Goal: Task Accomplishment & Management: Manage account settings

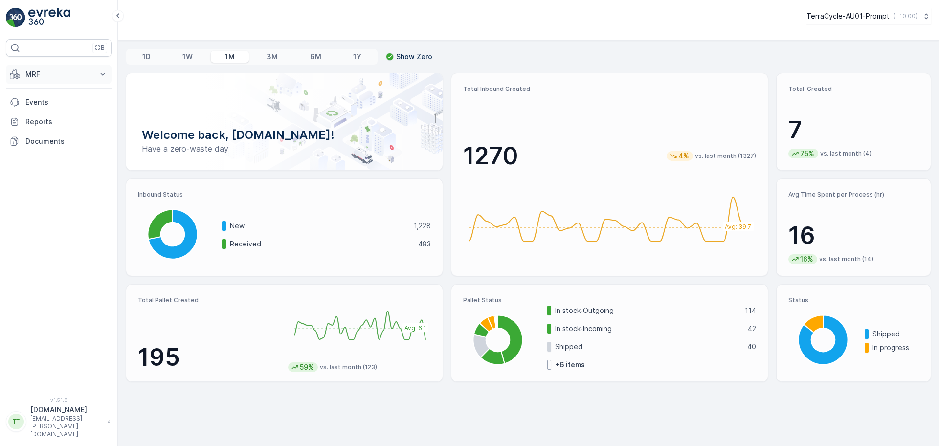
click at [50, 74] on p "MRF" at bounding box center [58, 74] width 67 height 10
click at [45, 145] on p "Outbound" at bounding box center [41, 146] width 33 height 10
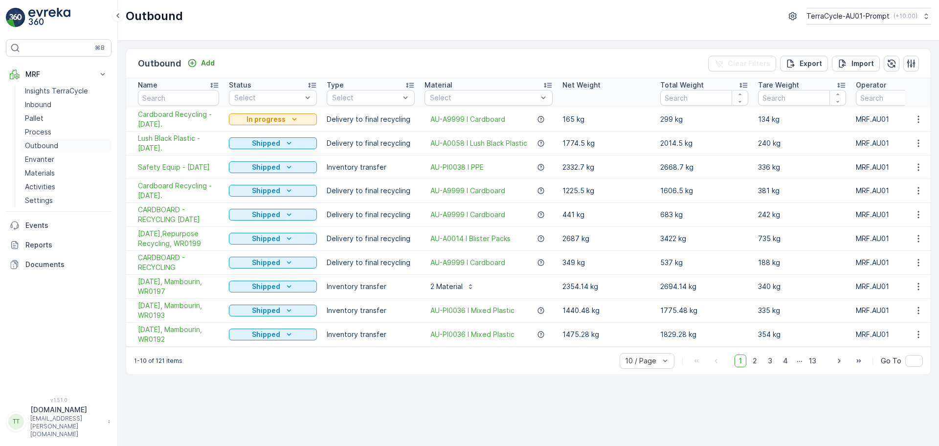
click at [57, 142] on link "Outbound" at bounding box center [66, 146] width 90 height 14
drag, startPoint x: 444, startPoint y: 143, endPoint x: 529, endPoint y: 150, distance: 84.9
click at [529, 148] on td "AU-A0058 I Lush Black Plastic" at bounding box center [489, 144] width 138 height 24
copy span "AU-A0058 I Lush Black Plastic"
click at [494, 168] on div "AU-PI0038 I PPE" at bounding box center [489, 167] width 128 height 10
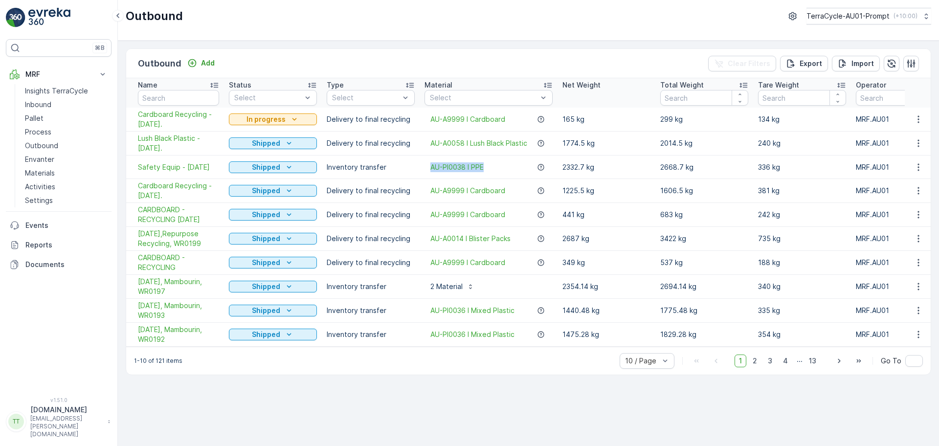
drag, startPoint x: 496, startPoint y: 169, endPoint x: 429, endPoint y: 171, distance: 67.0
click at [429, 171] on div "AU-PI0038 I PPE" at bounding box center [489, 167] width 128 height 10
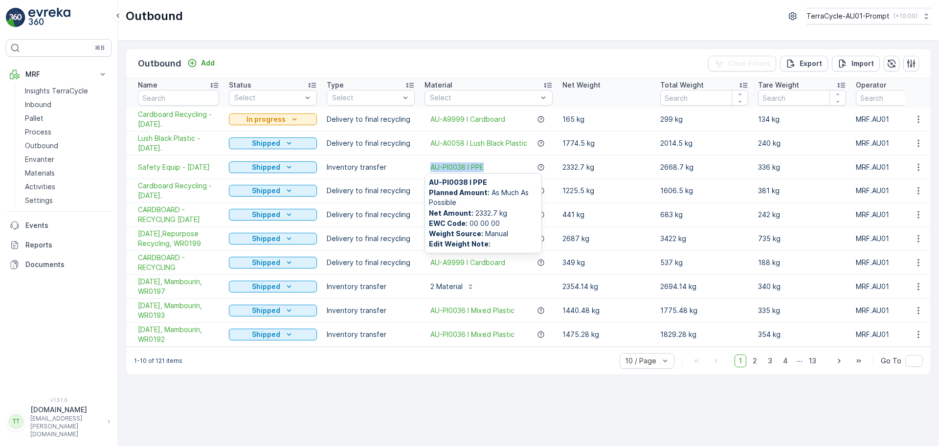
copy span "AU-PI0038 I PPE"
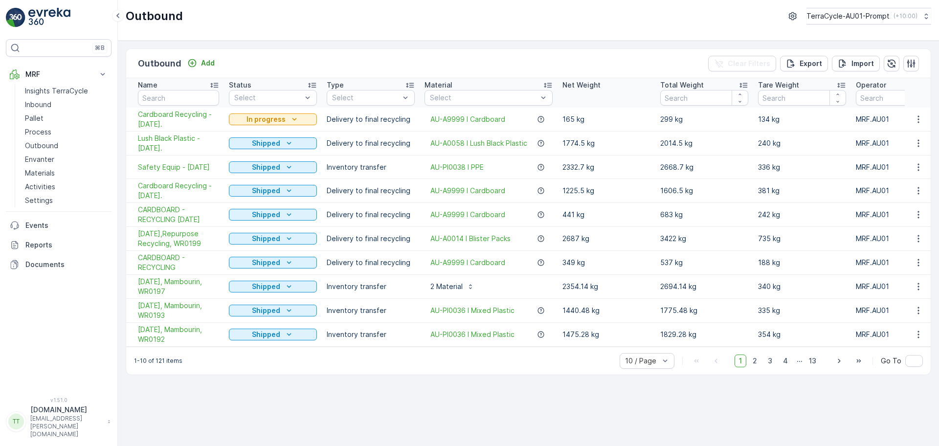
click at [307, 64] on div "Outbound Add Clear Filters Export Import" at bounding box center [528, 63] width 805 height 29
click at [914, 170] on icon "button" at bounding box center [919, 167] width 10 height 10
click at [821, 9] on button "TerraCycle-AU01-Prompt ( +10:00 )" at bounding box center [868, 16] width 126 height 17
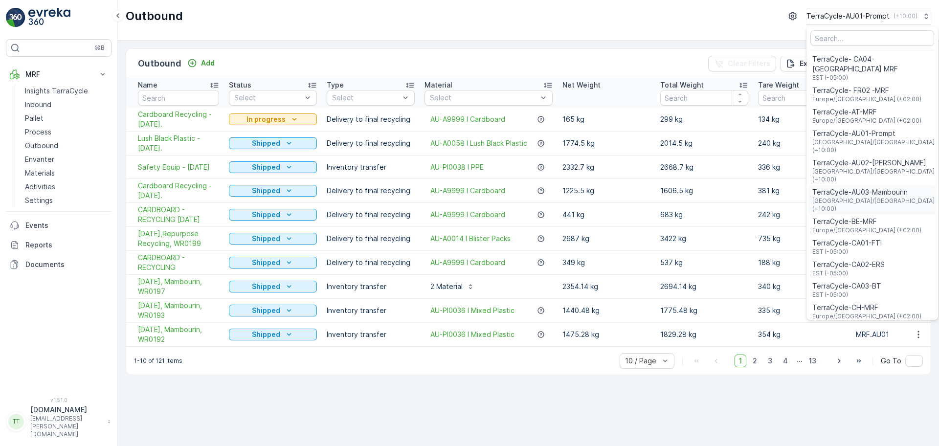
click at [865, 187] on span "TerraCycle-AU03-Mambourin" at bounding box center [874, 192] width 124 height 10
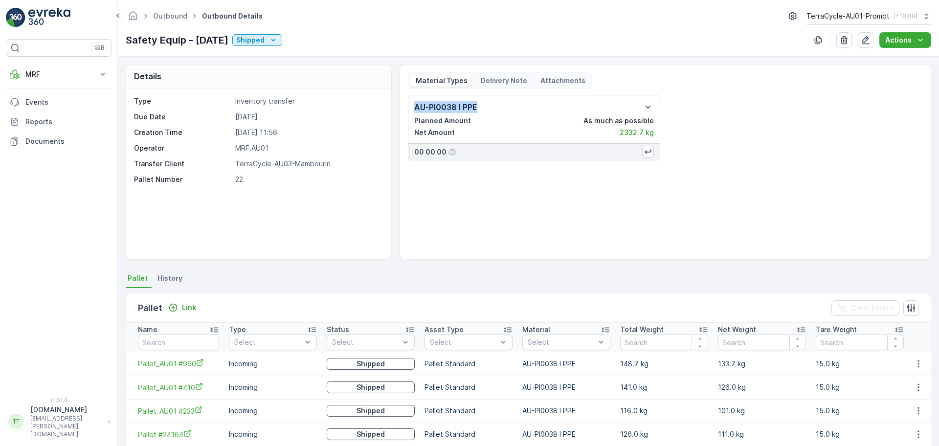
drag, startPoint x: 481, startPoint y: 104, endPoint x: 413, endPoint y: 111, distance: 68.3
click at [414, 111] on div "AU-PI0038 I PPE" at bounding box center [534, 107] width 240 height 12
click at [363, 91] on div "Type Inventory transfer Due Date 23.09.2025 Creation Time 22.09.2025 11:56 Oper…" at bounding box center [258, 174] width 265 height 171
click at [865, 44] on icon "button" at bounding box center [866, 40] width 8 height 8
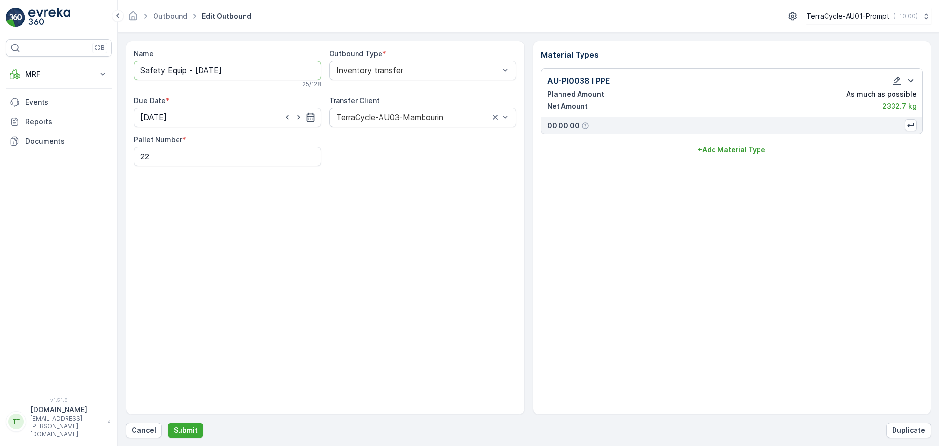
click at [257, 73] on input "Safety Equip - [DATE]" at bounding box center [227, 71] width 187 height 20
drag, startPoint x: 196, startPoint y: 70, endPoint x: 143, endPoint y: 75, distance: 53.5
click at [143, 75] on input "Safety Equip - [DATE]" at bounding box center [227, 71] width 187 height 20
click at [203, 71] on input "23/09/2025" at bounding box center [227, 71] width 187 height 20
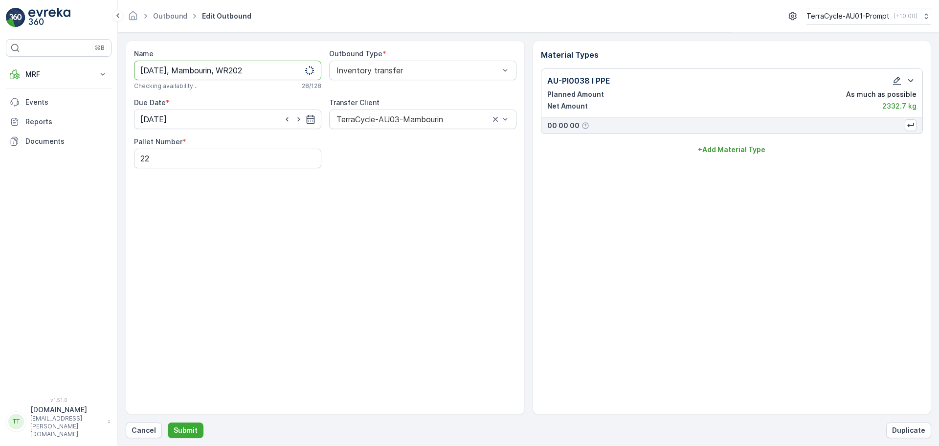
type input "23/09/2025, Mambourin, WR202"
click at [220, 210] on div "Name 23/09/2025, Mambourin, WR202 Checking availability... 28 / 128 Outbound Ty…" at bounding box center [325, 228] width 399 height 374
click at [185, 427] on p "Submit" at bounding box center [186, 430] width 24 height 10
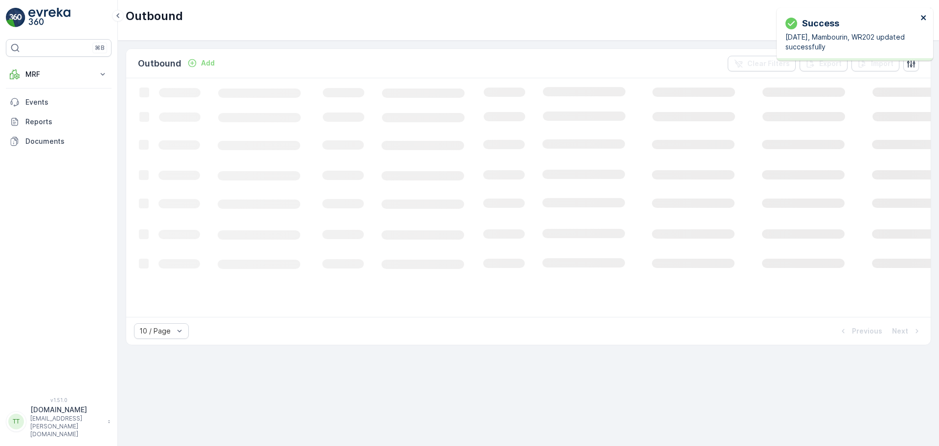
click at [924, 14] on icon "close" at bounding box center [923, 18] width 7 height 8
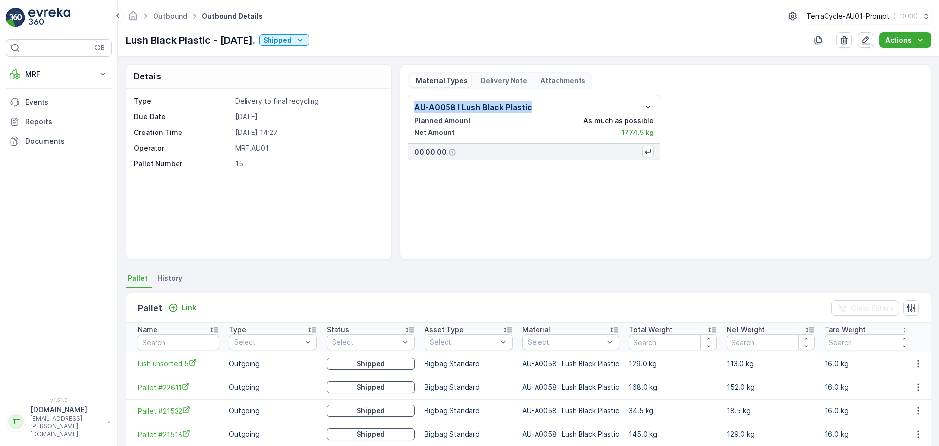
drag, startPoint x: 535, startPoint y: 107, endPoint x: 414, endPoint y: 111, distance: 120.4
click at [414, 111] on div "AU-A0058 I Lush Black Plastic" at bounding box center [534, 107] width 240 height 12
copy p "AU-A0058 I Lush Black Plastic"
click at [542, 169] on div "AU-A0058 I Lush Black Plastic Planned Amount As much as possible Net Amount 177…" at bounding box center [665, 173] width 515 height 157
click at [353, 61] on div "Details Type Delivery to final recycling Due Date 23.09.2025 Creation Time 22.0…" at bounding box center [528, 251] width 821 height 390
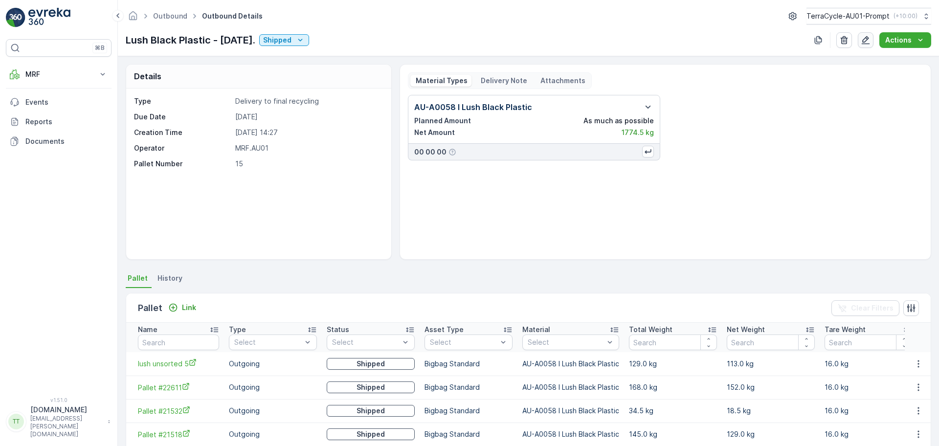
click at [864, 41] on icon "button" at bounding box center [866, 40] width 8 height 8
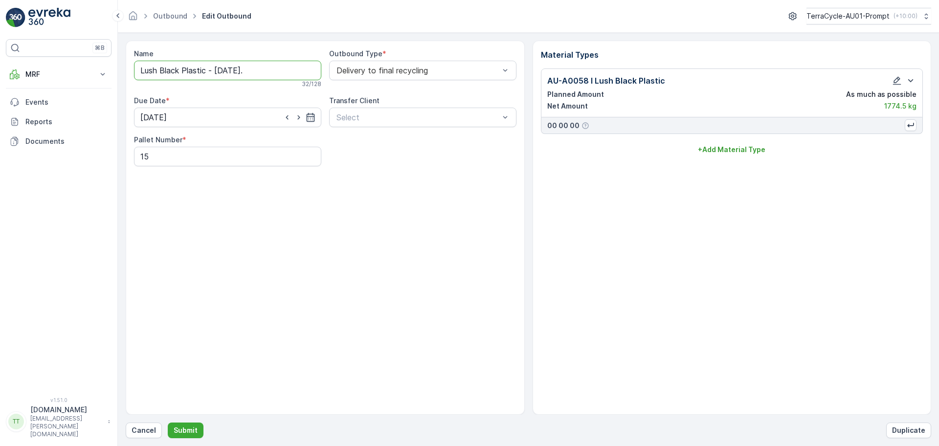
drag, startPoint x: 217, startPoint y: 71, endPoint x: 143, endPoint y: 74, distance: 73.4
click at [143, 74] on input "Lush Black Plastic - [DATE]." at bounding box center [227, 71] width 187 height 20
click at [199, 68] on input "23/09/2025." at bounding box center [227, 71] width 187 height 20
type input "23/09/2025, Polymer Processors, WR203"
click at [251, 216] on div "Name 23/09/2025, Polymer Processors, WR203 This name is available 37 / 128 Outb…" at bounding box center [325, 228] width 399 height 374
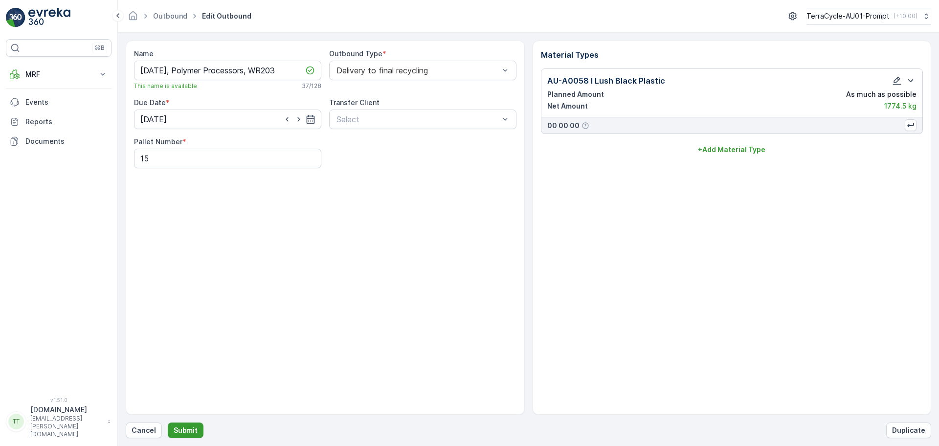
click at [188, 429] on p "Submit" at bounding box center [186, 430] width 24 height 10
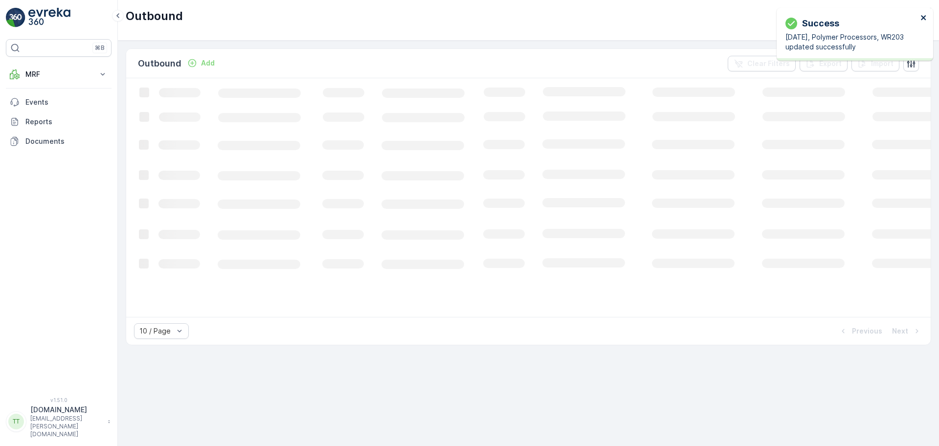
click at [926, 21] on icon "close" at bounding box center [923, 18] width 7 height 8
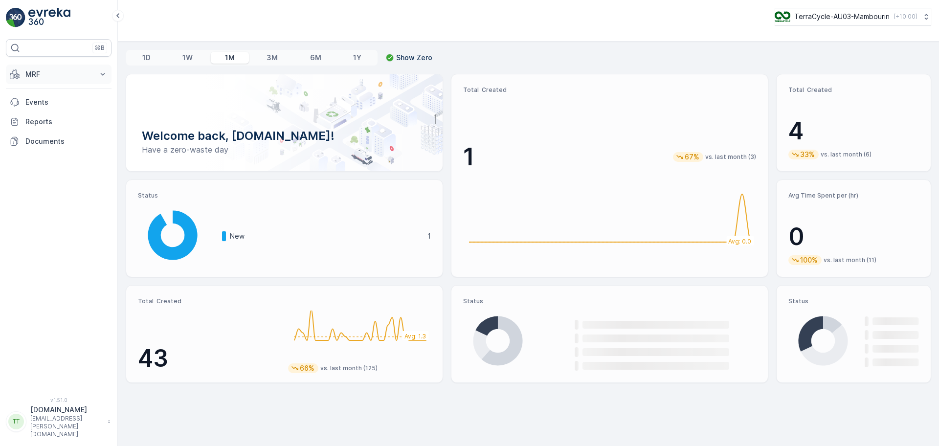
click at [60, 72] on p "MRF" at bounding box center [58, 74] width 67 height 10
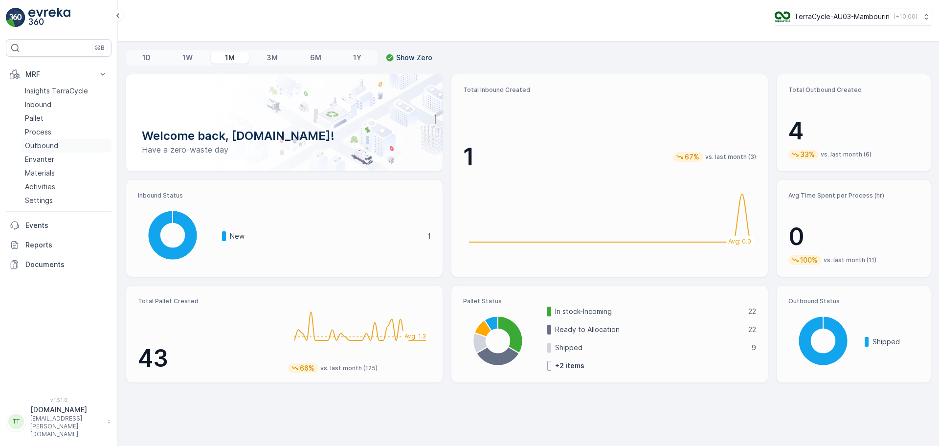
click at [48, 145] on p "Outbound" at bounding box center [41, 146] width 33 height 10
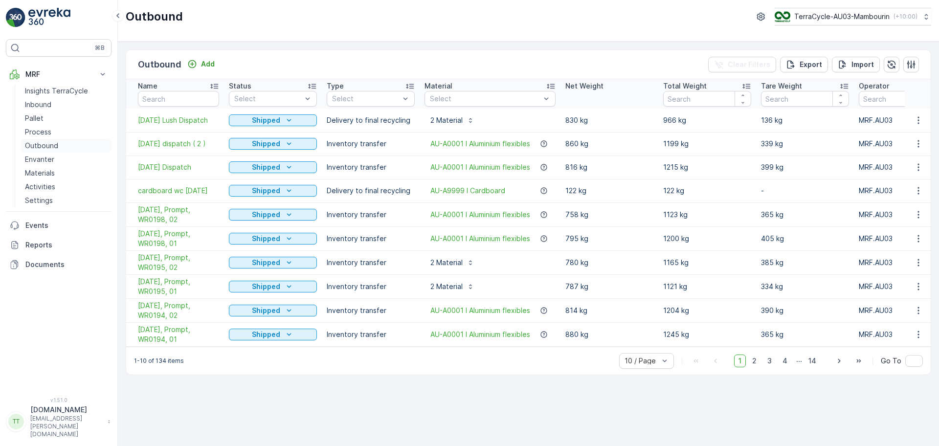
click at [49, 146] on p "Outbound" at bounding box center [41, 146] width 33 height 10
click at [56, 134] on link "Process" at bounding box center [66, 132] width 90 height 14
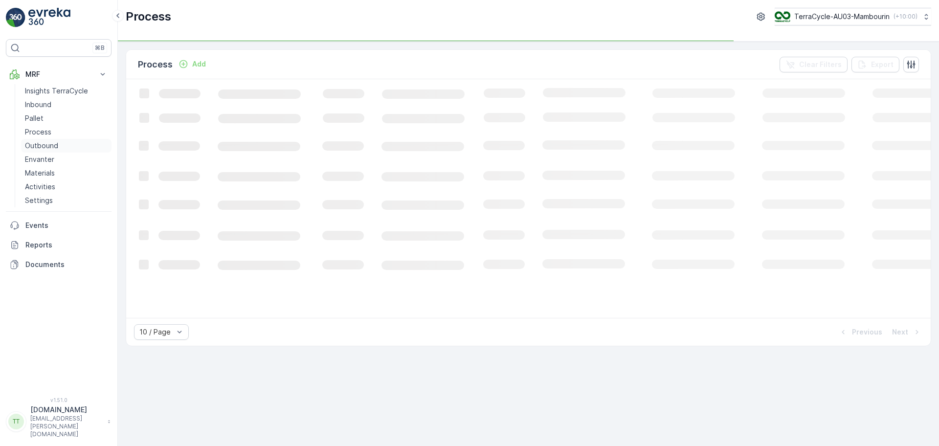
click at [50, 145] on p "Outbound" at bounding box center [41, 146] width 33 height 10
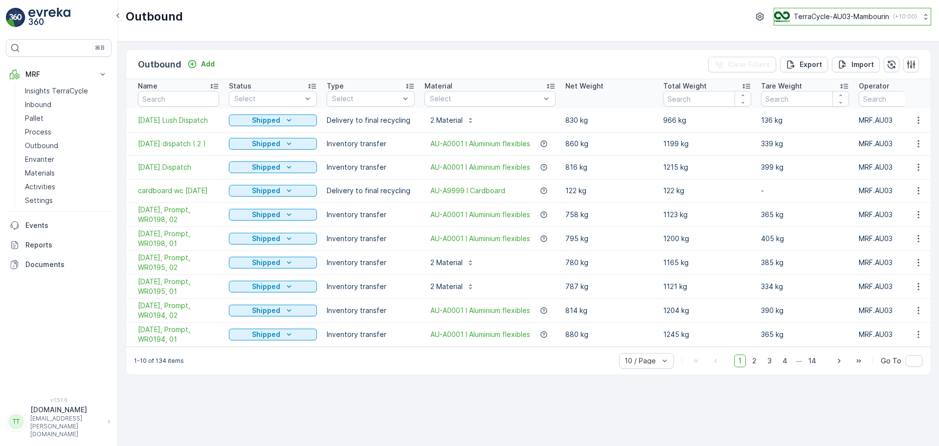
click at [822, 21] on p "TerraCycle-AU03-Mambourin" at bounding box center [841, 17] width 95 height 10
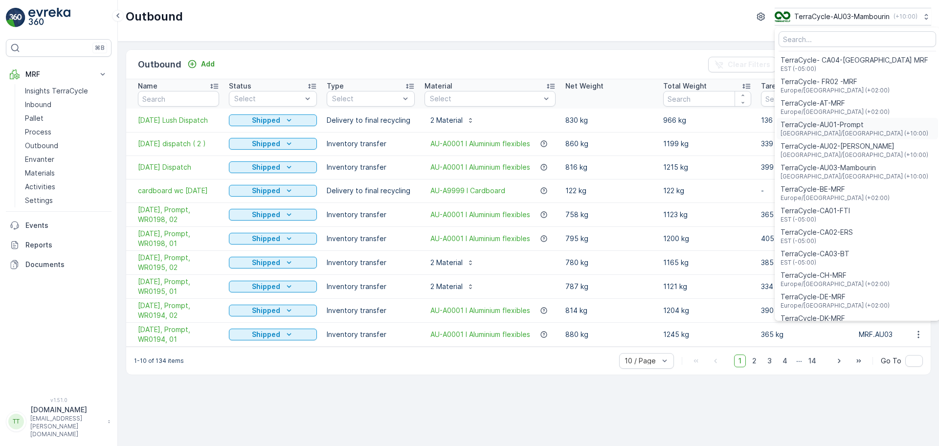
click at [878, 126] on div "TerraCycle-AU01-Prompt Australia/Sydney (+10:00)" at bounding box center [857, 129] width 161 height 22
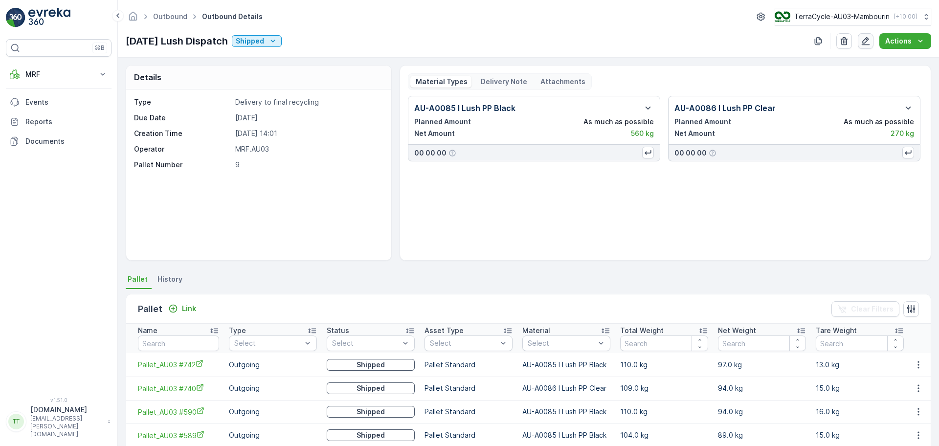
click at [870, 43] on icon "button" at bounding box center [866, 41] width 10 height 10
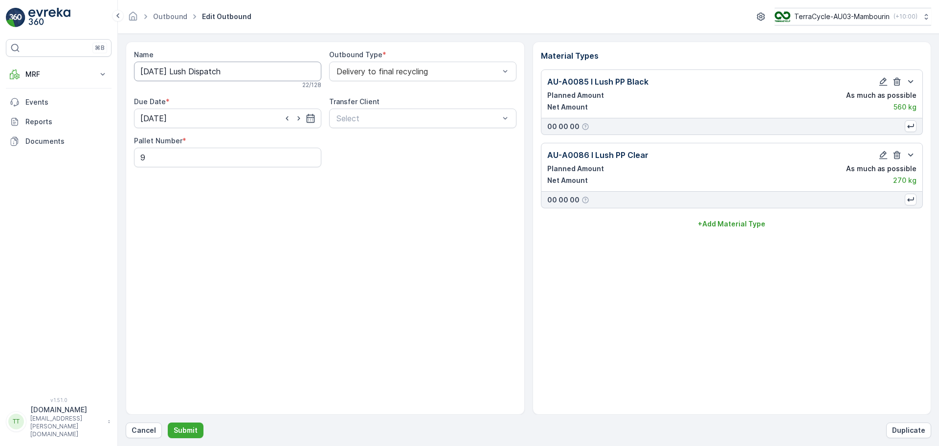
click at [238, 70] on input "[DATE] Lush Dispatch" at bounding box center [227, 72] width 187 height 20
drag, startPoint x: 255, startPoint y: 72, endPoint x: 176, endPoint y: 74, distance: 79.2
click at [176, 74] on input "[DATE] Lush Dispatch" at bounding box center [227, 72] width 187 height 20
type input "[DATE], Polymer Processors, WR0203 (1)"
click at [199, 427] on button "Submit" at bounding box center [186, 431] width 36 height 16
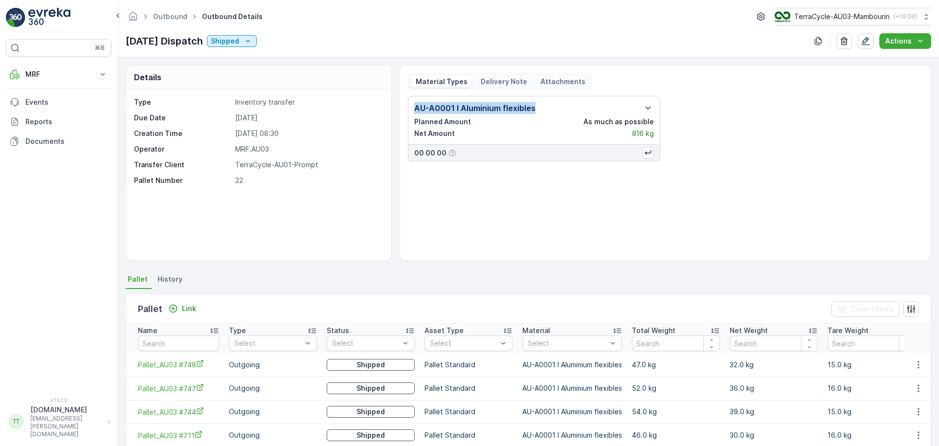
drag, startPoint x: 533, startPoint y: 109, endPoint x: 414, endPoint y: 108, distance: 119.3
click at [414, 108] on div "AU-A0001 I Aluminium flexibles" at bounding box center [534, 108] width 240 height 12
copy p "AU-A0001 I Aluminium flexibles"
click at [862, 40] on icon "button" at bounding box center [866, 41] width 10 height 10
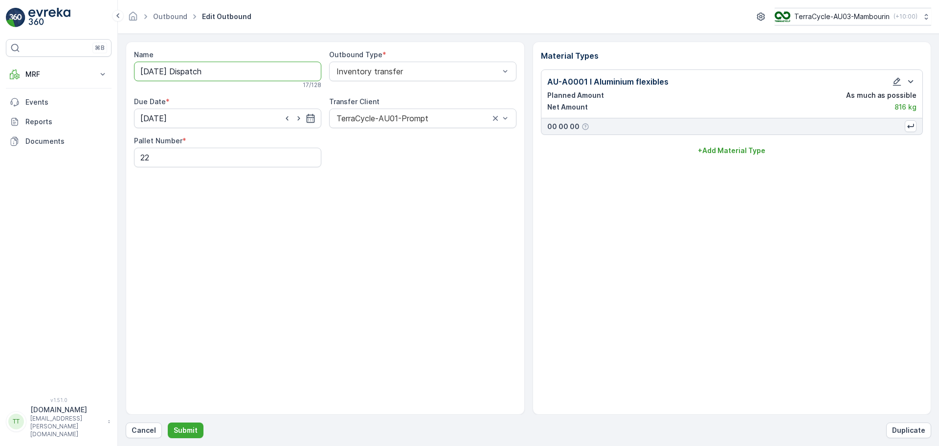
drag, startPoint x: 216, startPoint y: 72, endPoint x: 190, endPoint y: 71, distance: 26.4
click at [177, 72] on input "[DATE] Dispatch" at bounding box center [227, 72] width 187 height 20
type input "23/09/25, Prompt, WR0204 (1)"
click at [180, 427] on p "Submit" at bounding box center [186, 430] width 24 height 10
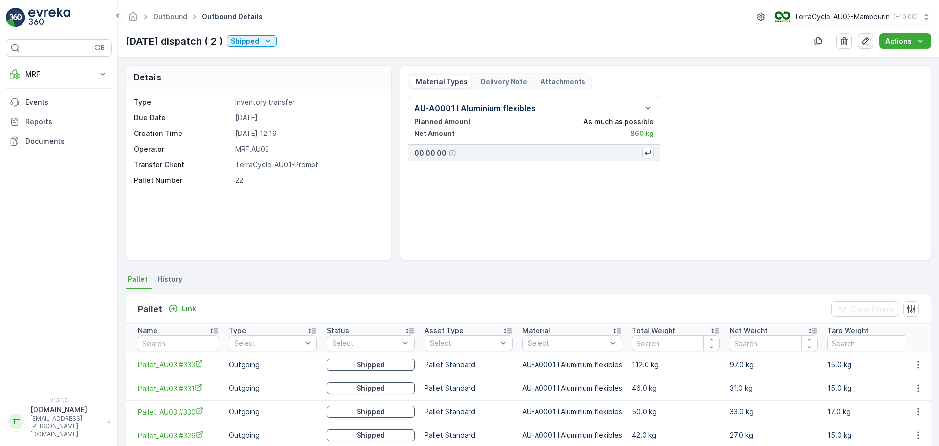
click at [869, 45] on icon "button" at bounding box center [866, 41] width 8 height 8
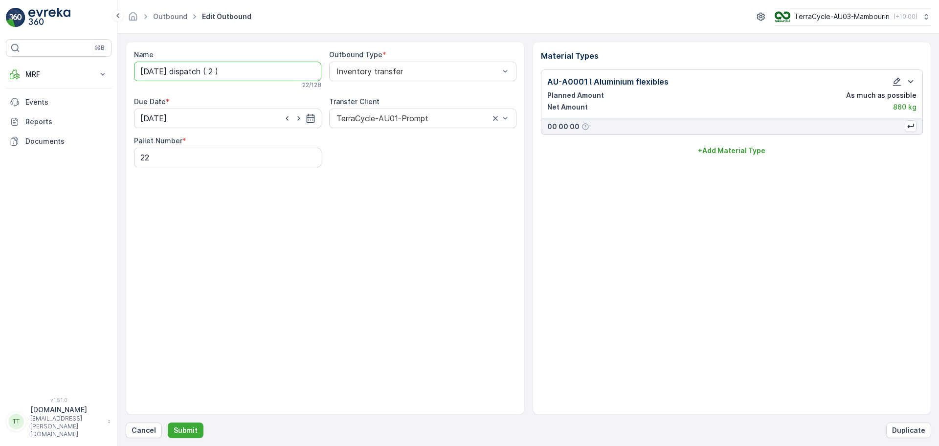
drag, startPoint x: 257, startPoint y: 68, endPoint x: 174, endPoint y: 69, distance: 83.1
click at [174, 69] on input "23/9/25 dispatch ( 2 )" at bounding box center [227, 72] width 187 height 20
click at [158, 70] on input "23/9/25 dispatch ( 2 )" at bounding box center [227, 72] width 187 height 20
click at [162, 69] on input "23/9/25 dispatch ( 2 )" at bounding box center [227, 72] width 187 height 20
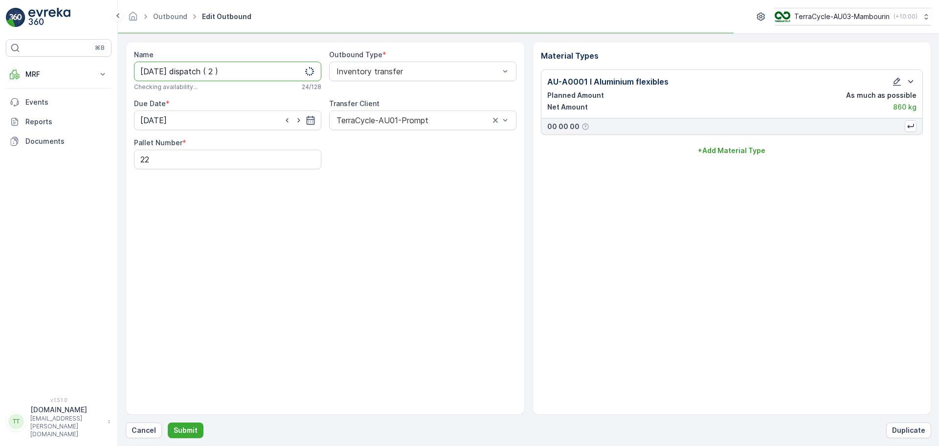
drag, startPoint x: 234, startPoint y: 71, endPoint x: 182, endPoint y: 73, distance: 51.9
click at [182, 73] on input "23/9/2025 dispatch ( 2 )" at bounding box center [227, 72] width 187 height 20
type input "[DATE], Prompt, WR0203 (2)"
click at [253, 196] on div "Name 23/9/2025, Prompt, WR0203 (2) Checking availability... 29 / 128 Outbound T…" at bounding box center [325, 228] width 399 height 373
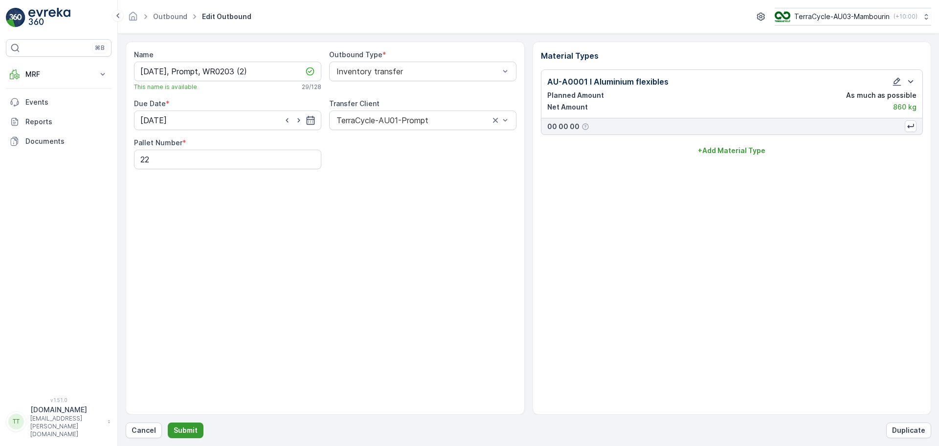
click at [175, 430] on p "Submit" at bounding box center [186, 430] width 24 height 10
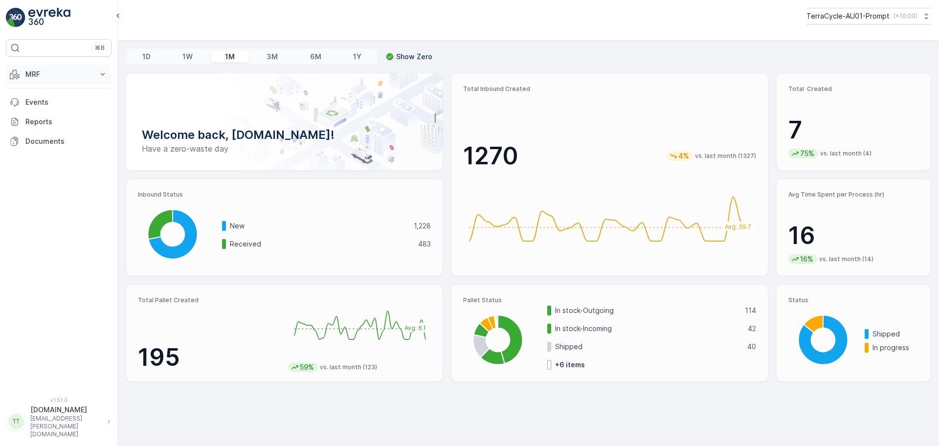
click at [25, 74] on p "MRF" at bounding box center [58, 74] width 67 height 10
click at [46, 142] on p "Outbound" at bounding box center [41, 146] width 33 height 10
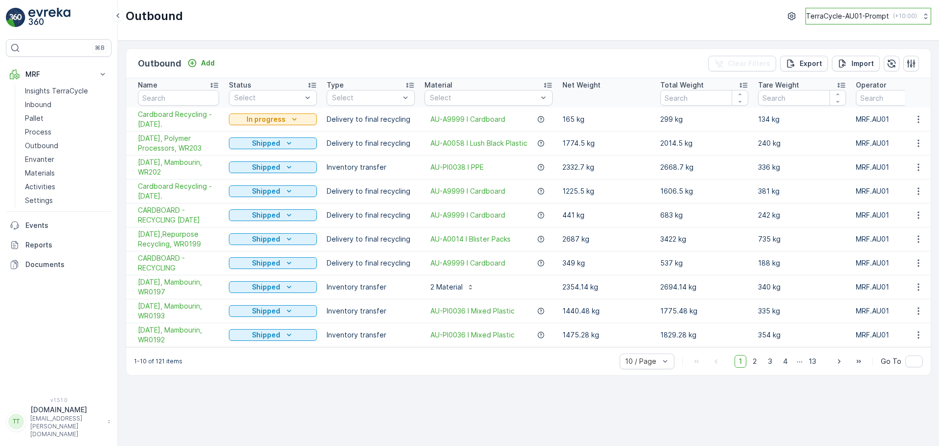
click at [823, 18] on p "TerraCycle-AU01-Prompt" at bounding box center [847, 16] width 83 height 10
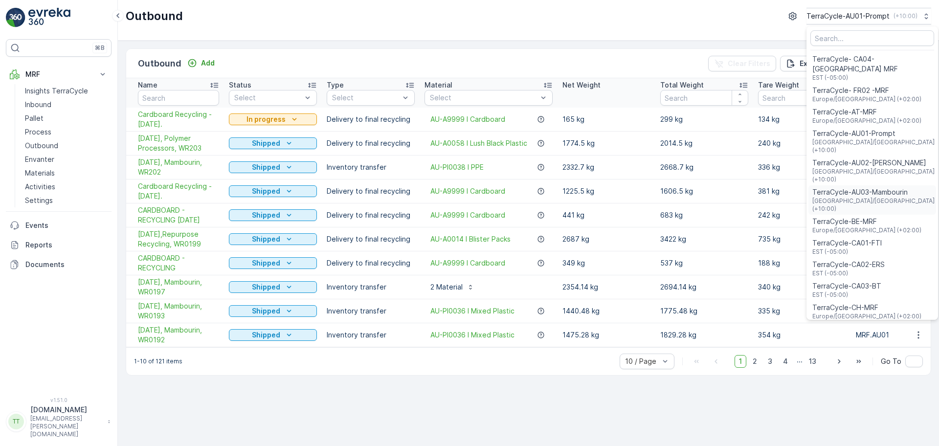
click at [838, 187] on span "TerraCycle-AU03-Mambourin" at bounding box center [874, 192] width 124 height 10
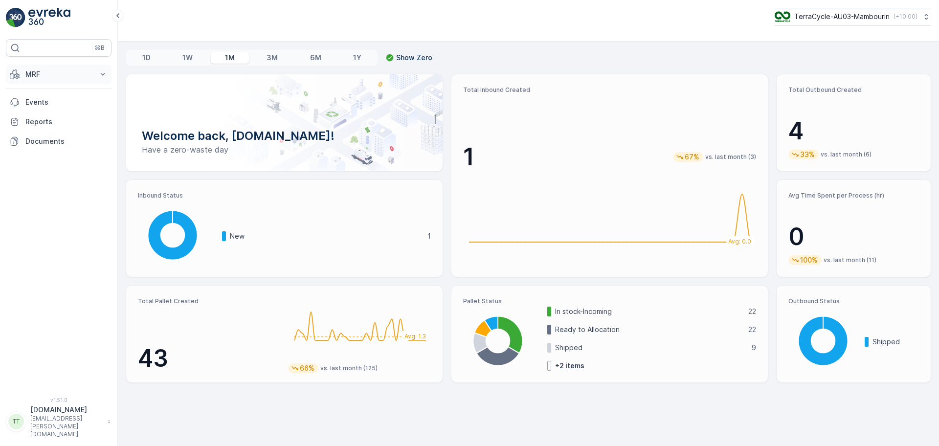
click at [64, 71] on p "MRF" at bounding box center [58, 74] width 67 height 10
click at [44, 147] on p "Outbound" at bounding box center [41, 146] width 33 height 10
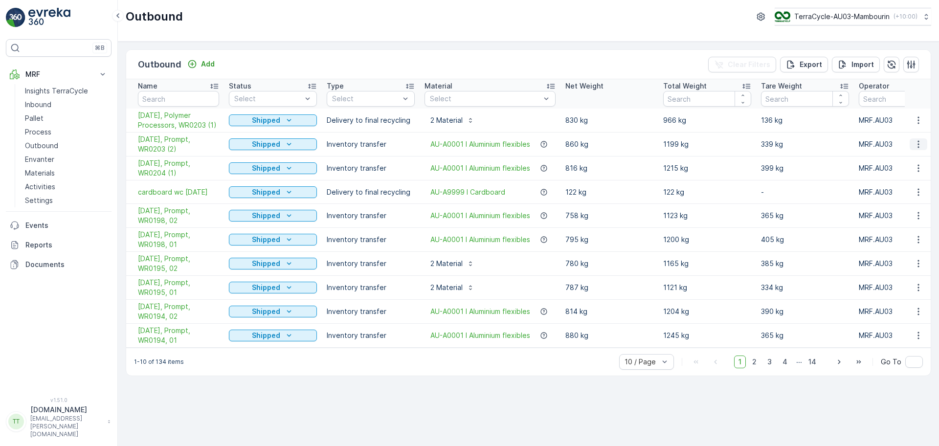
click at [917, 148] on icon "button" at bounding box center [919, 144] width 10 height 10
click at [886, 174] on span "Edit Outbound" at bounding box center [890, 173] width 48 height 10
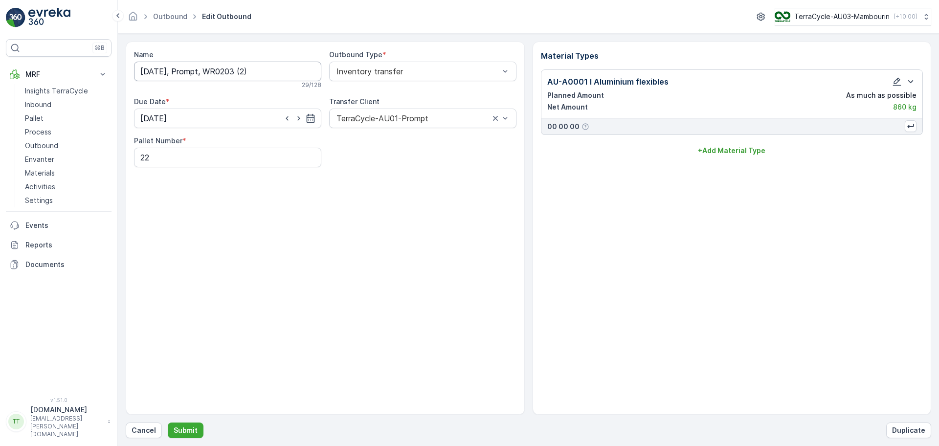
drag, startPoint x: 246, startPoint y: 70, endPoint x: 262, endPoint y: 73, distance: 16.5
click at [248, 70] on input "[DATE], Prompt, WR0203 (2)" at bounding box center [227, 72] width 187 height 20
type input "[DATE], Prompt, WR0204 (2)"
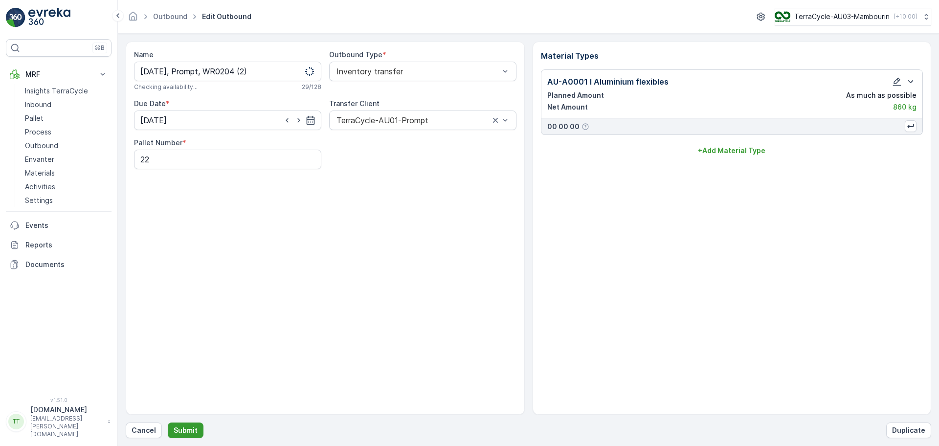
click at [195, 426] on p "Submit" at bounding box center [186, 430] width 24 height 10
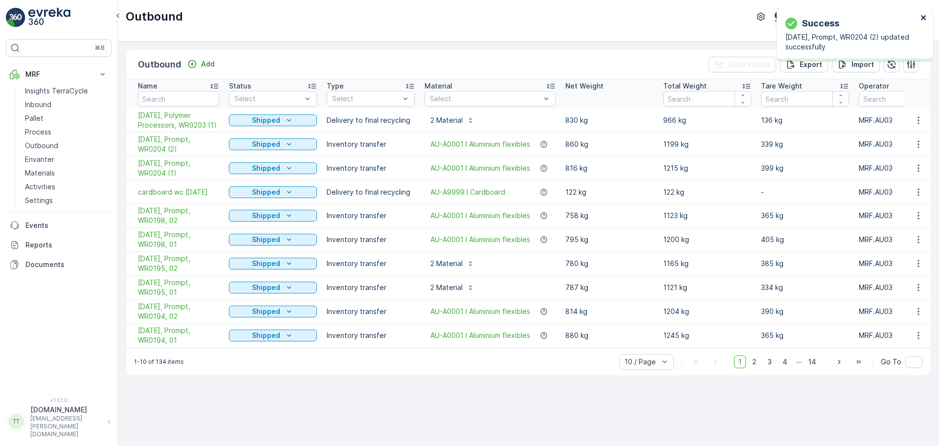
click at [921, 19] on icon "close" at bounding box center [923, 18] width 7 height 8
click at [263, 45] on div "Outbound Add Clear Filters Export Import Name Status Select Type Select Materia…" at bounding box center [528, 244] width 821 height 404
